Goal: Transaction & Acquisition: Obtain resource

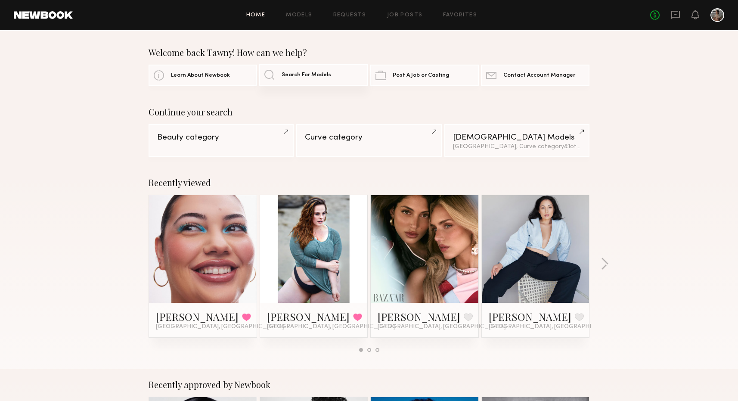
click at [284, 76] on span "Search For Models" at bounding box center [305, 75] width 49 height 6
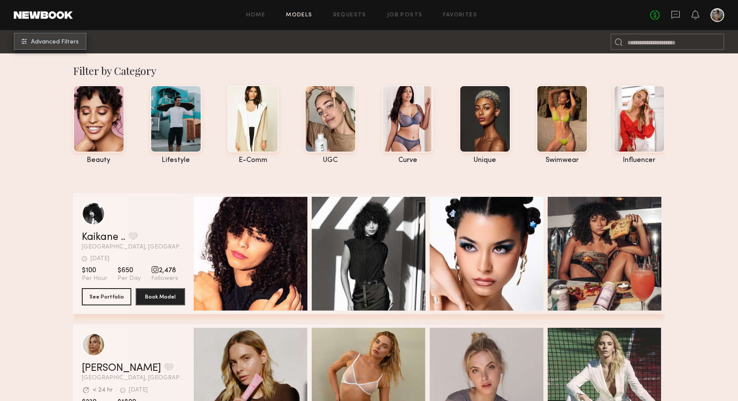
click at [40, 40] on span "Advanced Filters" at bounding box center [55, 42] width 48 height 6
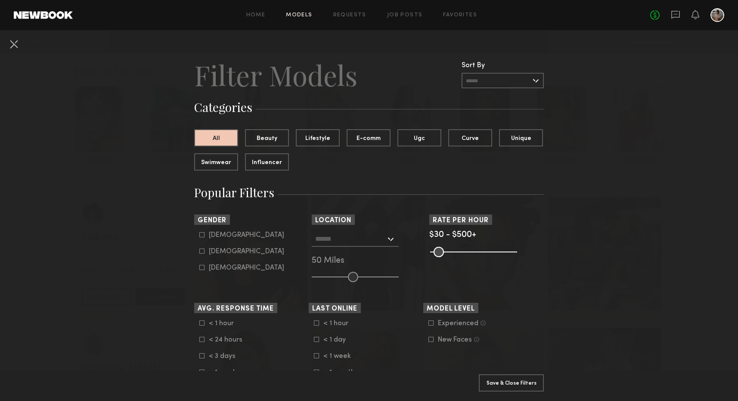
click at [202, 238] on common-framework-checkbox "Male" at bounding box center [253, 235] width 109 height 8
click at [201, 234] on icon at bounding box center [201, 234] width 5 height 5
type input "*"
click at [498, 383] on button "Apply 1 Filters & Close" at bounding box center [511, 382] width 65 height 17
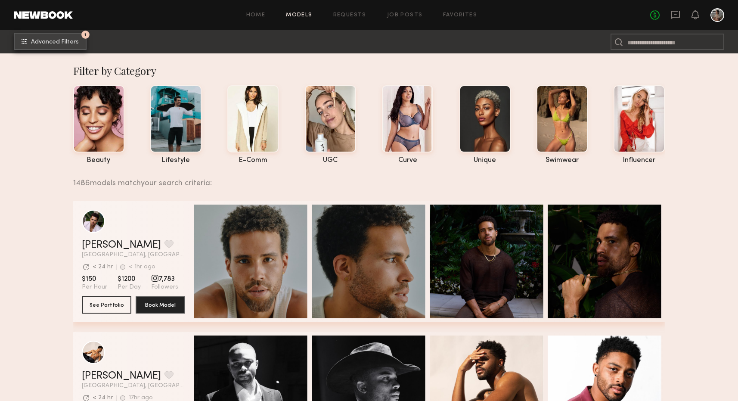
click at [63, 40] on span "Advanced Filters" at bounding box center [55, 42] width 48 height 6
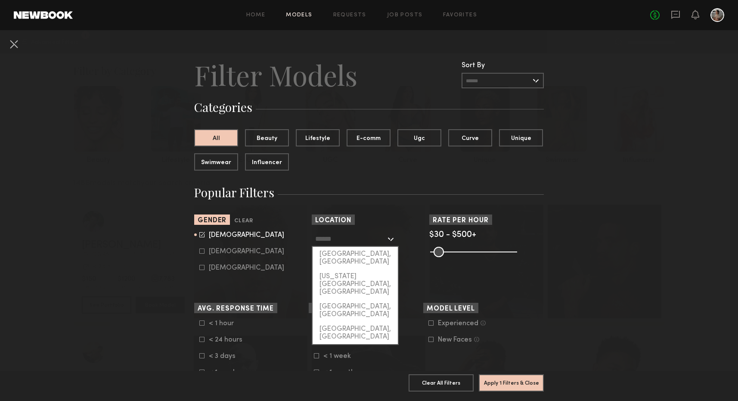
click at [347, 238] on input "text" at bounding box center [350, 238] width 71 height 15
click at [344, 255] on div "Los Angeles, CA" at bounding box center [354, 258] width 85 height 22
type input "**********"
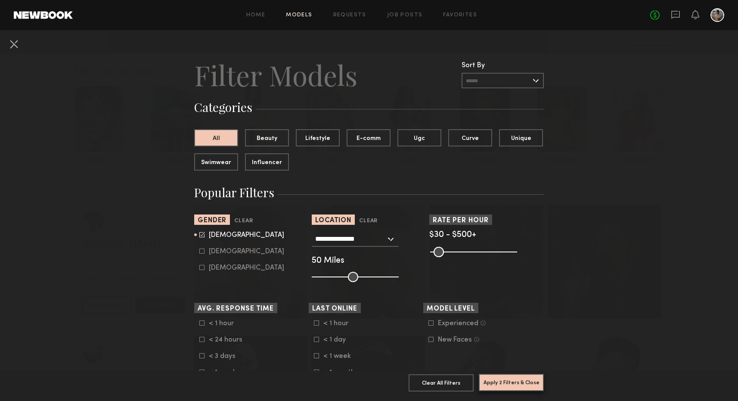
click at [504, 383] on button "Apply 2 Filters & Close" at bounding box center [511, 382] width 65 height 17
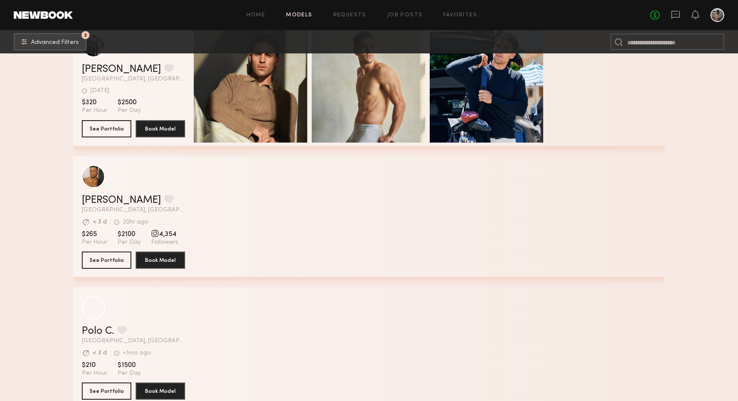
scroll to position [522, 0]
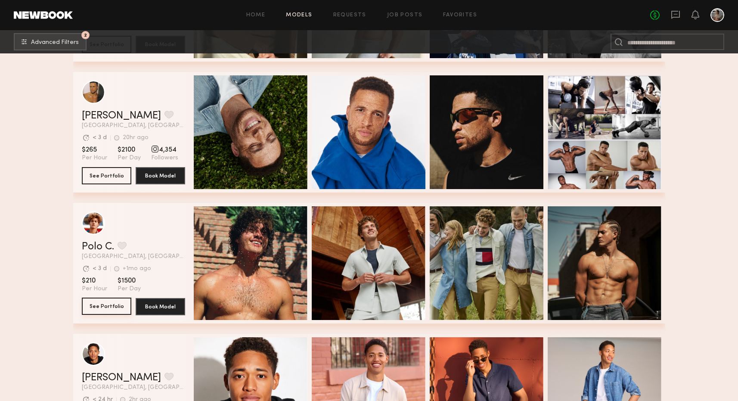
click at [106, 303] on button "See Portfolio" at bounding box center [106, 305] width 49 height 17
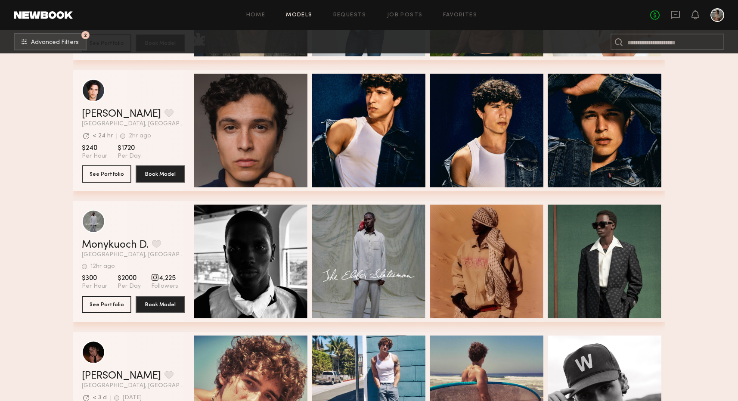
scroll to position [2383, 0]
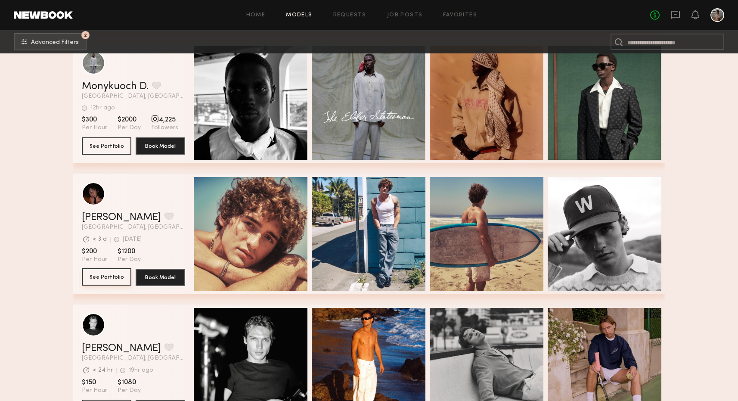
click at [102, 276] on button "See Portfolio" at bounding box center [106, 276] width 49 height 17
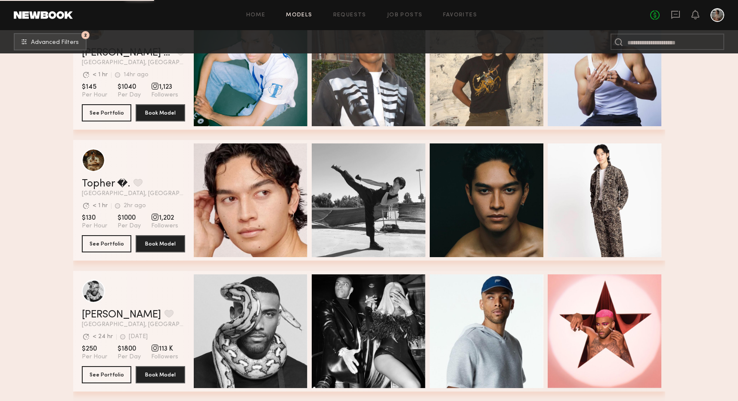
scroll to position [4303, 0]
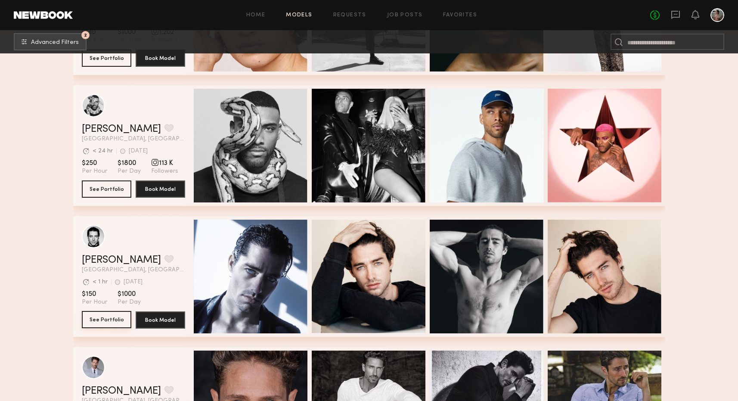
click at [109, 318] on button "See Portfolio" at bounding box center [106, 319] width 49 height 17
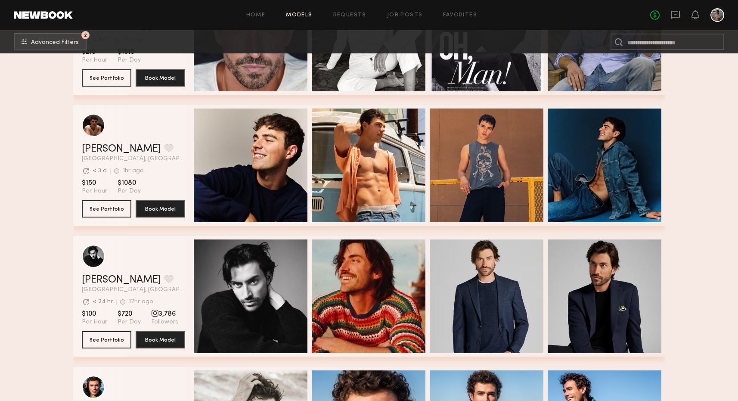
scroll to position [4675, 0]
click at [110, 209] on button "See Portfolio" at bounding box center [106, 208] width 49 height 17
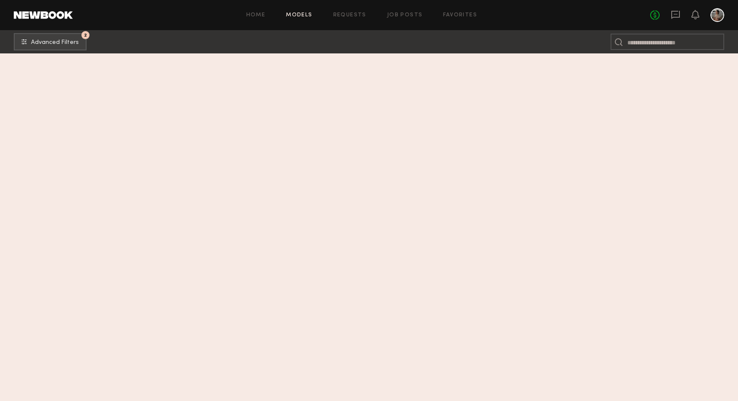
scroll to position [3866, 0]
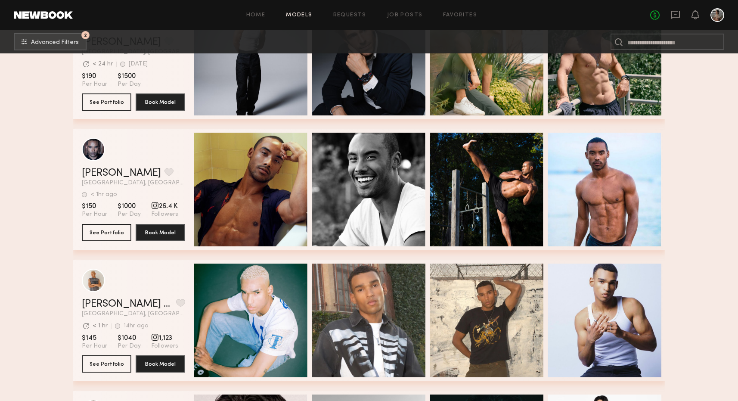
click at [451, 11] on div "Home Models Requests Job Posts Favorites Sign Out No fees up to $5,000" at bounding box center [398, 15] width 651 height 14
click at [450, 15] on link "Favorites" at bounding box center [460, 15] width 34 height 6
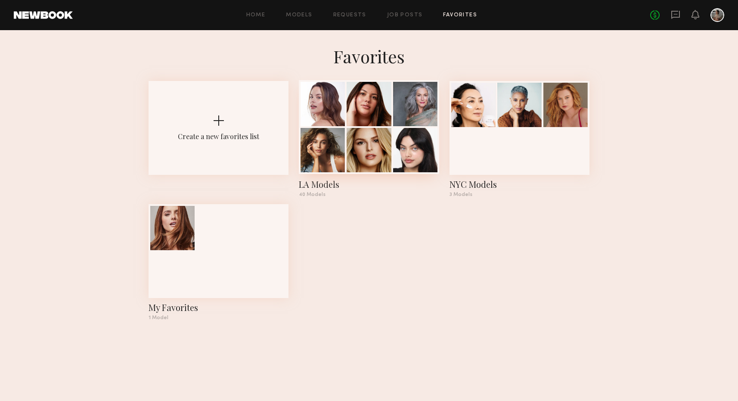
click at [404, 132] on div at bounding box center [415, 150] width 44 height 44
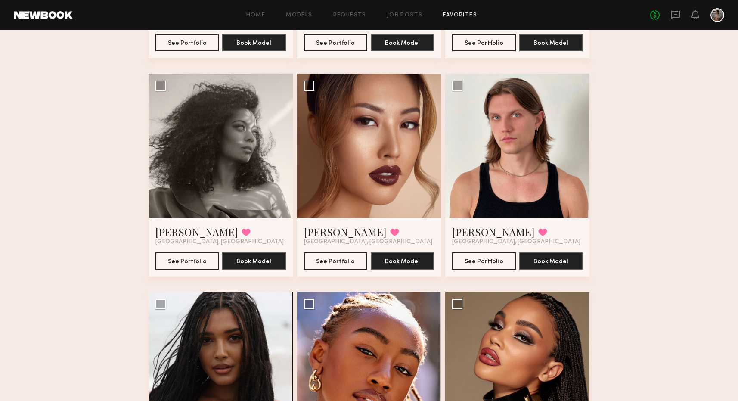
scroll to position [693, 0]
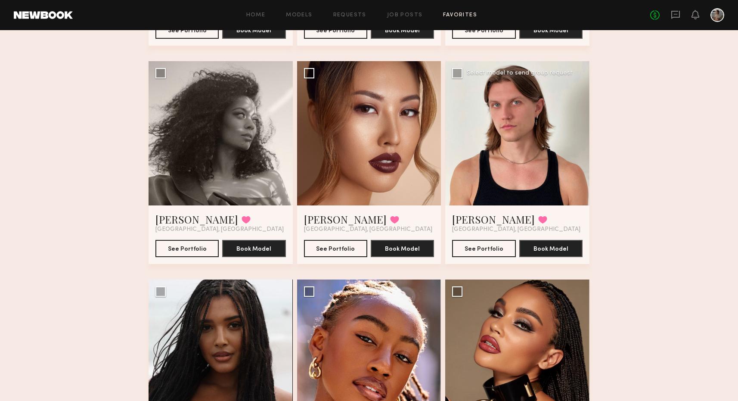
click at [530, 148] on div at bounding box center [517, 133] width 144 height 144
click at [485, 248] on button "See Portfolio" at bounding box center [483, 247] width 63 height 17
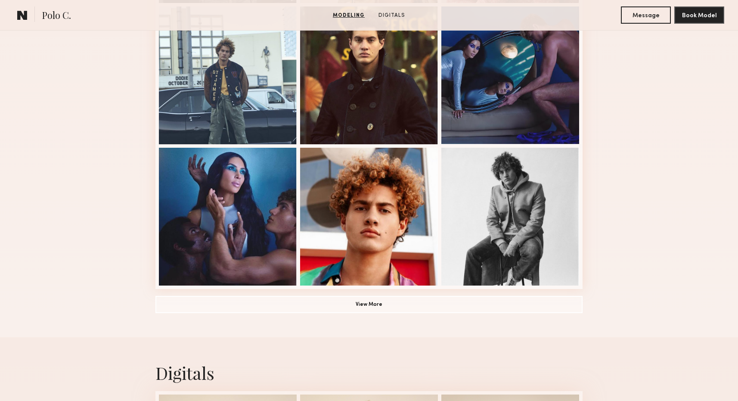
scroll to position [539, 0]
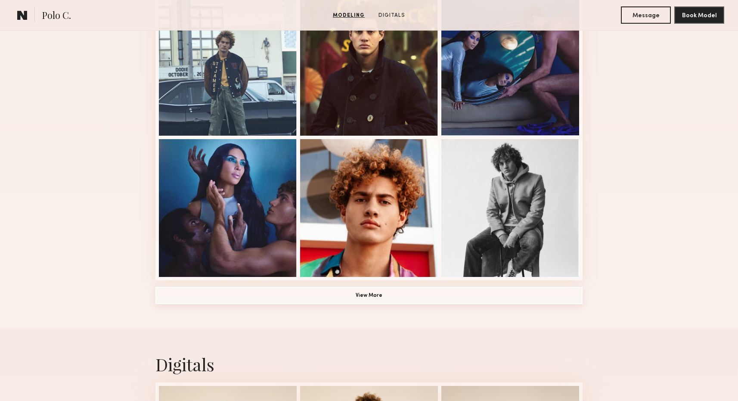
click at [280, 294] on button "View More" at bounding box center [368, 295] width 427 height 17
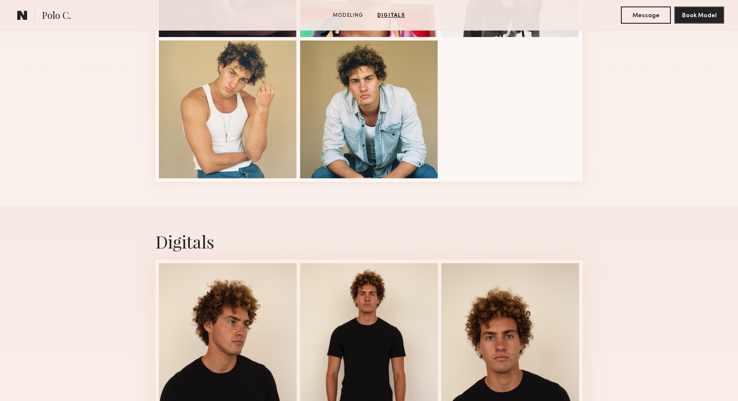
scroll to position [381, 0]
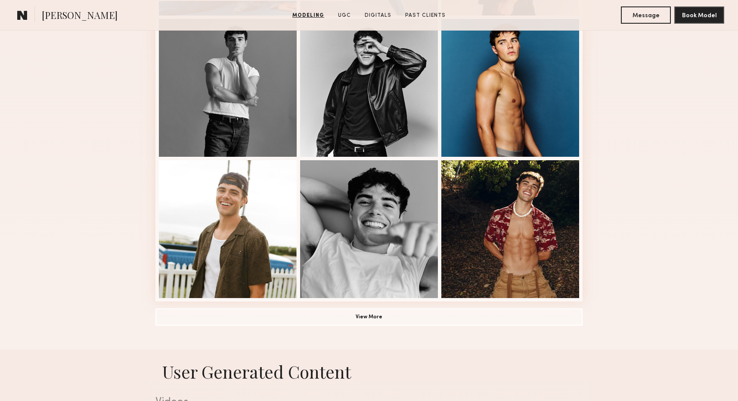
scroll to position [519, 0]
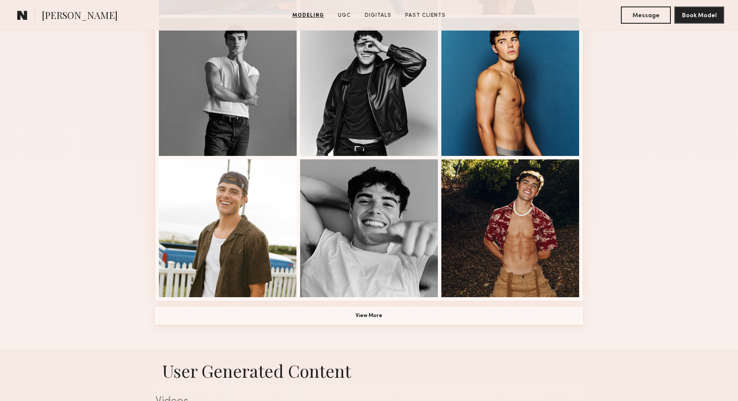
click at [305, 322] on button "View More" at bounding box center [368, 315] width 427 height 17
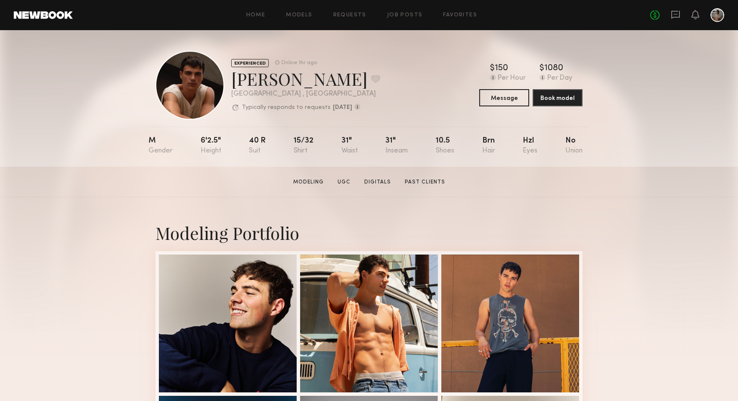
scroll to position [0, 0]
click at [452, 14] on link "Favorites" at bounding box center [460, 15] width 34 height 6
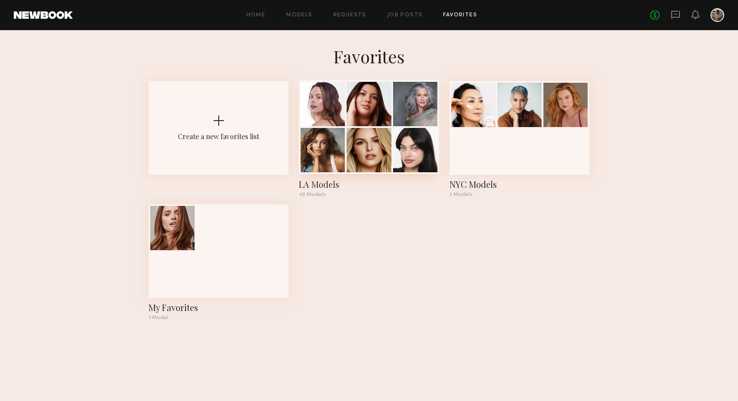
click at [377, 133] on div at bounding box center [368, 150] width 44 height 44
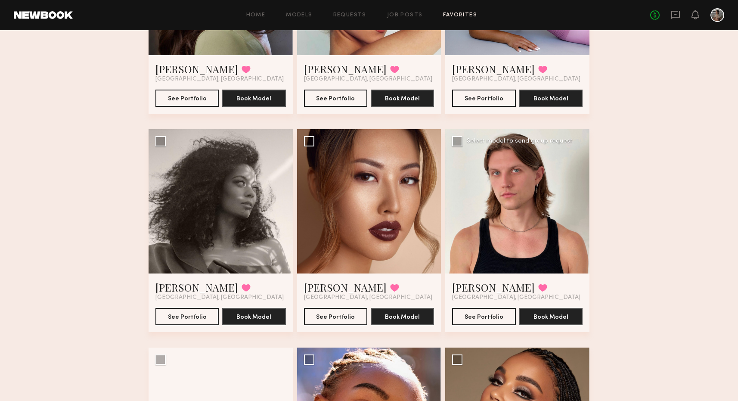
scroll to position [634, 0]
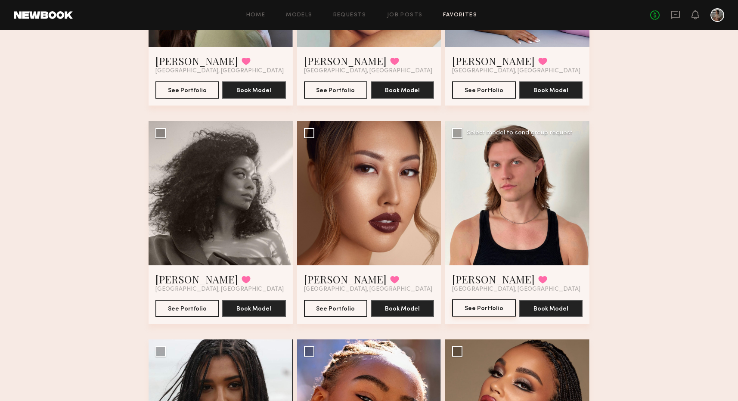
click at [480, 306] on button "See Portfolio" at bounding box center [483, 307] width 63 height 17
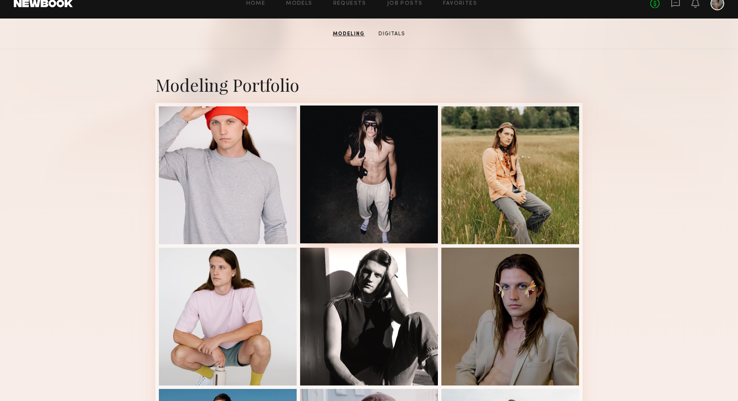
scroll to position [148, 0]
click at [369, 184] on div at bounding box center [369, 174] width 138 height 138
